Goal: Task Accomplishment & Management: Manage account settings

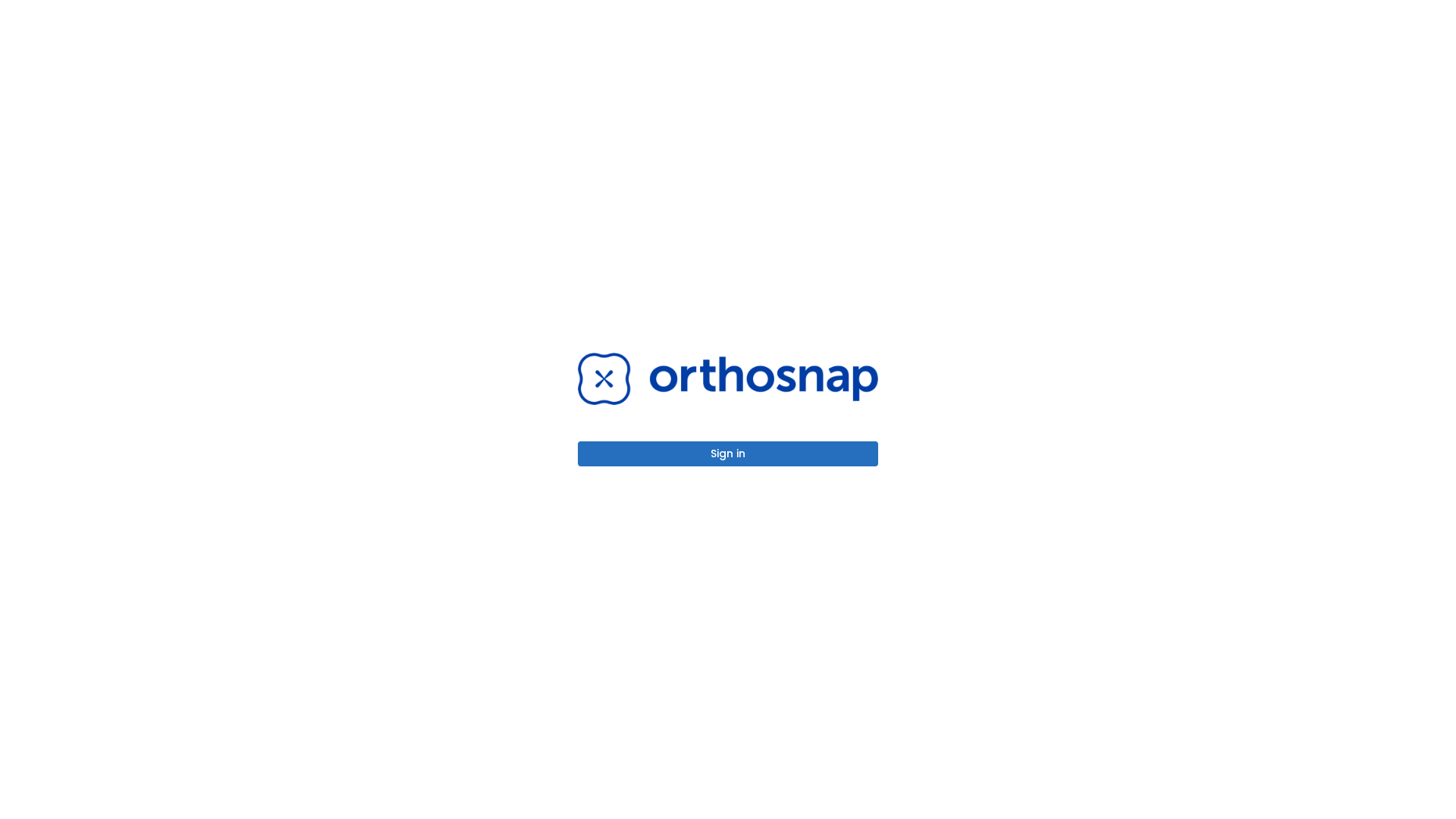
click at [728, 454] on button "Sign in" at bounding box center [727, 454] width 300 height 25
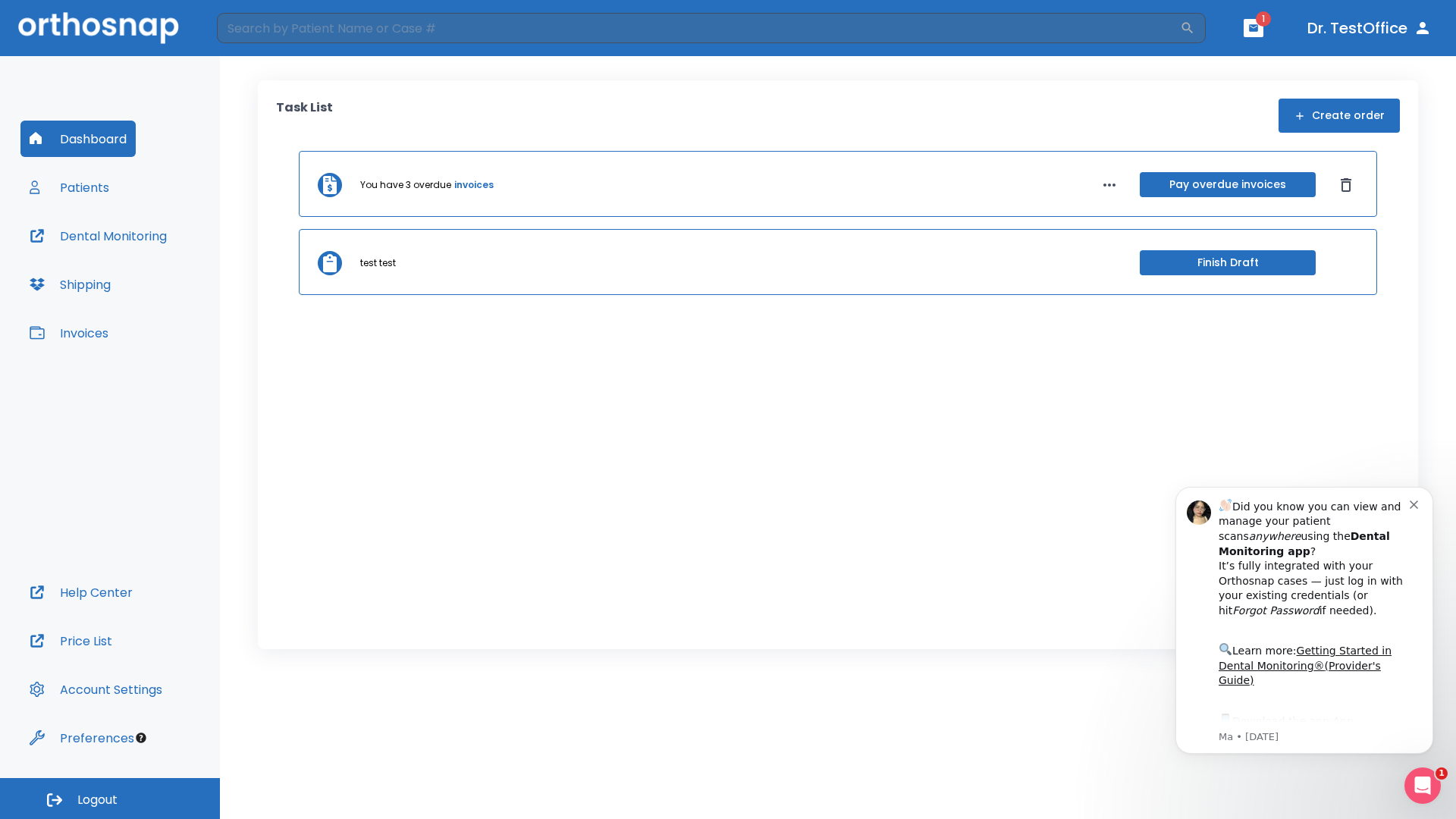
click at [110, 799] on span "Logout" at bounding box center [96, 800] width 40 height 17
